Goal: Information Seeking & Learning: Learn about a topic

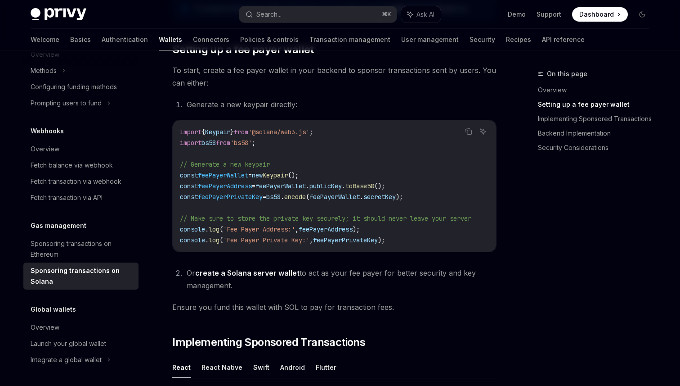
scroll to position [409, 0]
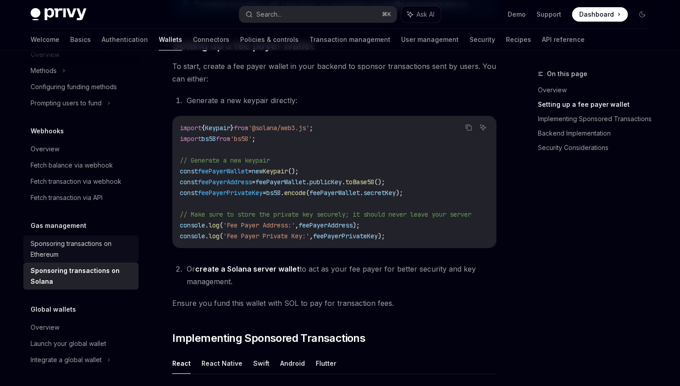
click at [97, 258] on div "Sponsoring transactions on Ethereum" at bounding box center [82, 249] width 103 height 22
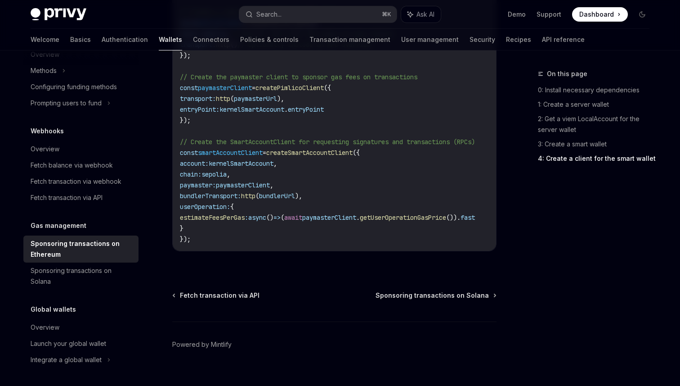
scroll to position [1188, 0]
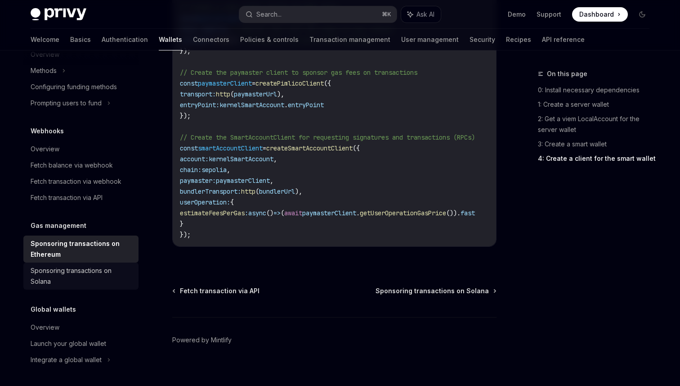
click at [79, 280] on div "Sponsoring transactions on Solana" at bounding box center [82, 276] width 103 height 22
click at [83, 276] on div "Sponsoring transactions on Solana" at bounding box center [82, 276] width 103 height 22
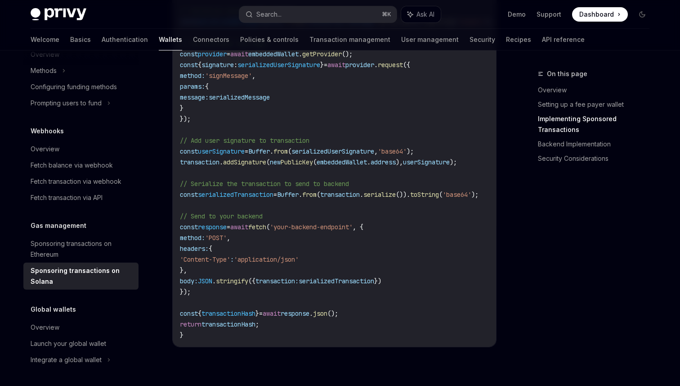
scroll to position [1164, 0]
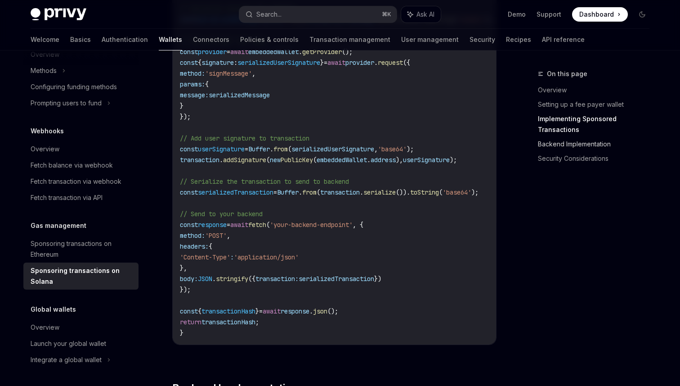
click at [587, 137] on link "Backend Implementation" at bounding box center [597, 144] width 119 height 14
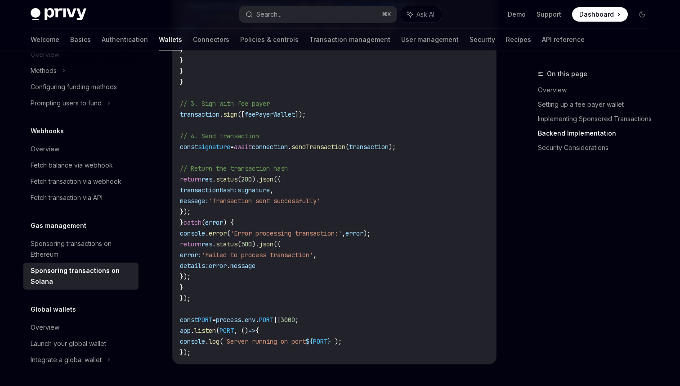
scroll to position [2223, 0]
click at [94, 323] on div "Overview" at bounding box center [82, 327] width 103 height 11
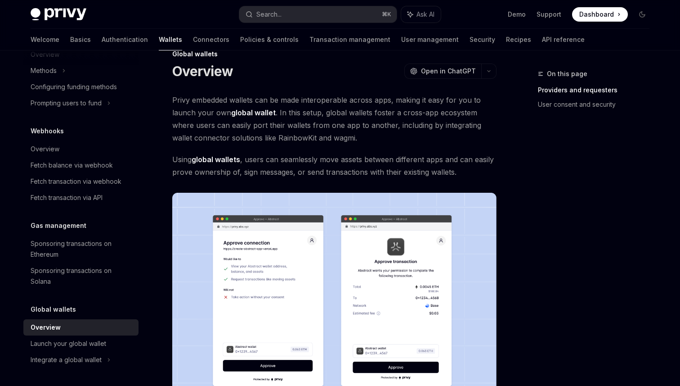
scroll to position [17, 0]
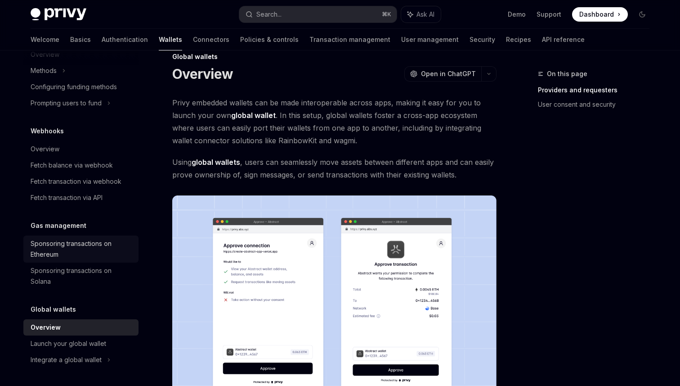
click at [90, 245] on div "Sponsoring transactions on Ethereum" at bounding box center [82, 249] width 103 height 22
type textarea "*"
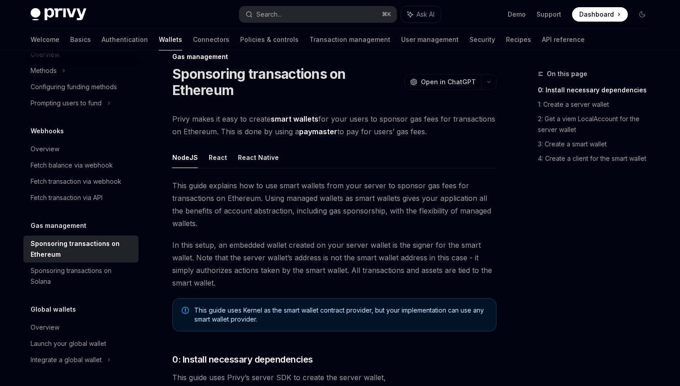
click at [325, 130] on link "paymaster" at bounding box center [318, 131] width 38 height 9
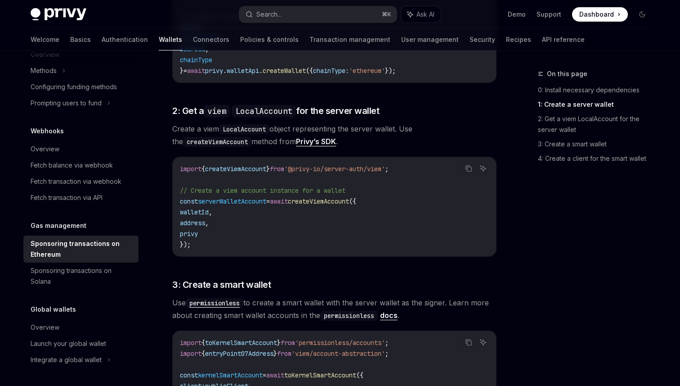
scroll to position [583, 0]
